Goal: Transaction & Acquisition: Purchase product/service

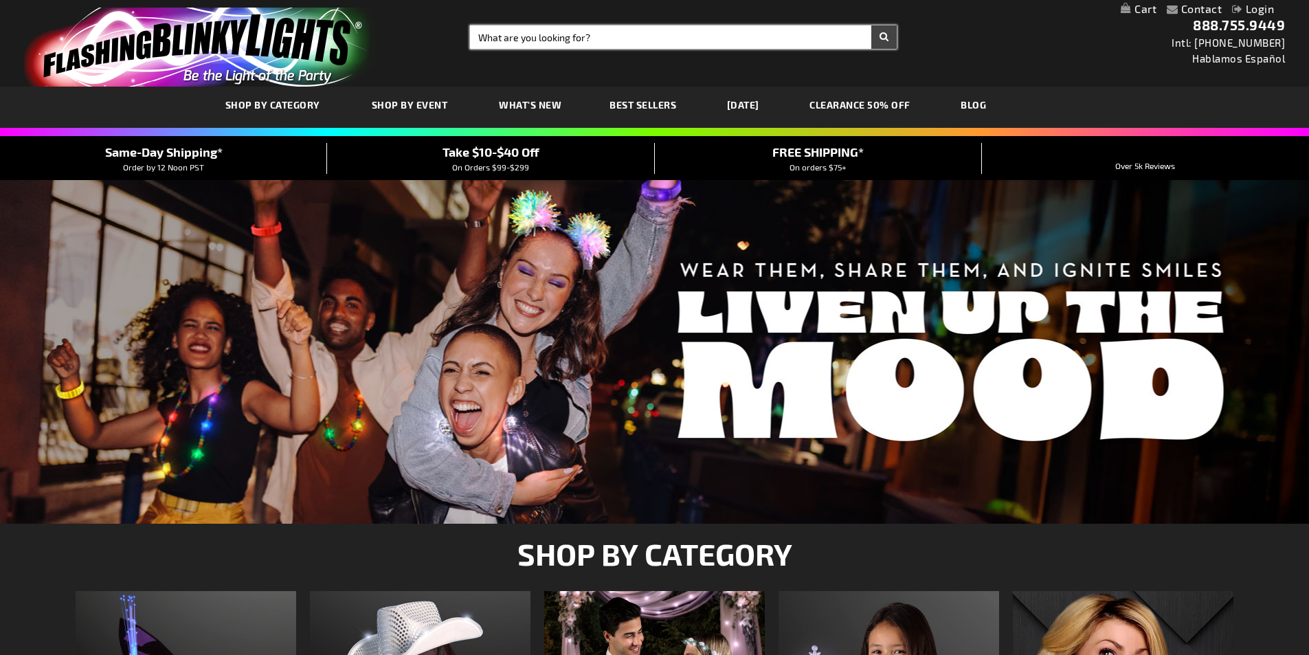
click at [495, 38] on input "Search" at bounding box center [683, 36] width 427 height 23
type input "hallween"
click at [871, 25] on button "Search" at bounding box center [883, 36] width 25 height 23
